Goal: Browse casually

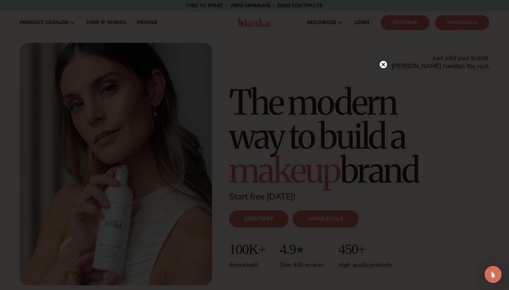
click at [384, 63] on circle at bounding box center [382, 64] width 7 height 7
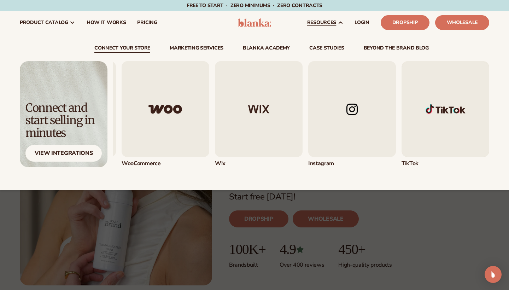
click at [338, 148] on img "4 / 5" at bounding box center [352, 109] width 88 height 96
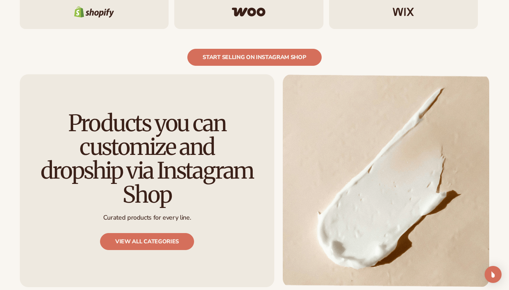
scroll to position [837, 0]
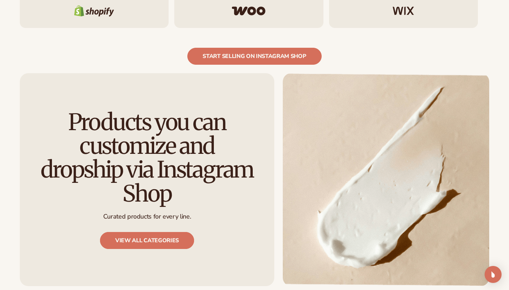
click at [159, 232] on link "View all categories" at bounding box center [147, 240] width 94 height 17
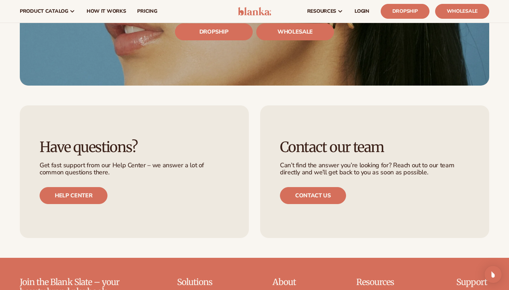
scroll to position [2078, 0]
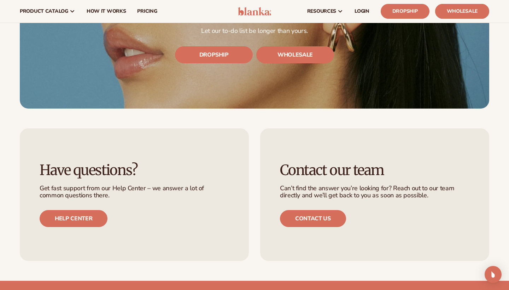
click at [450, 12] on link "Wholesale" at bounding box center [462, 11] width 54 height 15
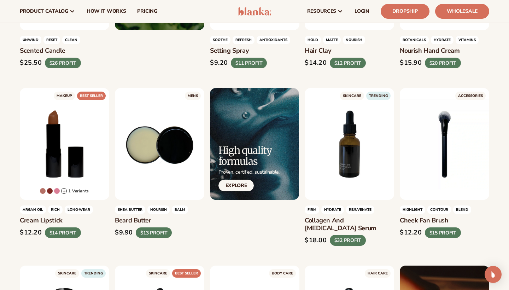
scroll to position [816, 0]
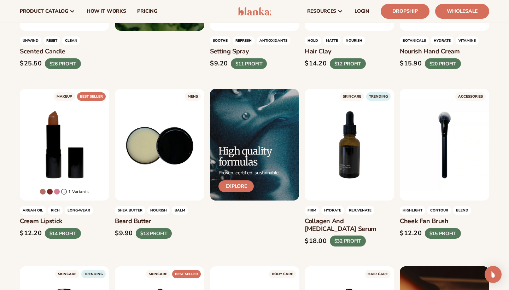
click at [245, 185] on link "Explore" at bounding box center [236, 186] width 36 height 12
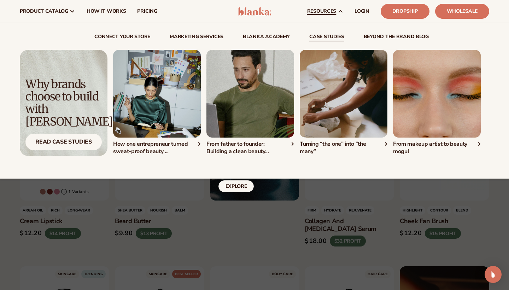
click at [409, 110] on img "4 / 4" at bounding box center [437, 94] width 88 height 88
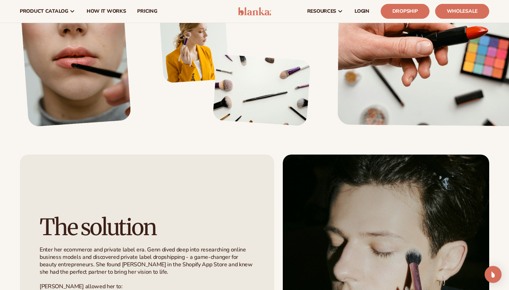
scroll to position [752, 0]
